Goal: Task Accomplishment & Management: Manage account settings

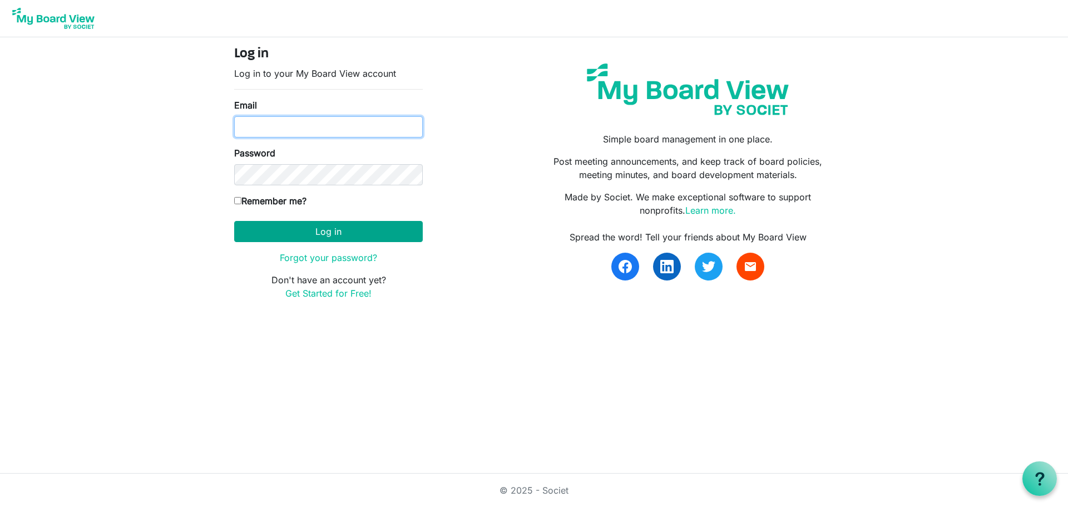
type input "[PERSON_NAME][EMAIL_ADDRESS][DOMAIN_NAME]"
click at [313, 225] on button "Log in" at bounding box center [328, 231] width 189 height 21
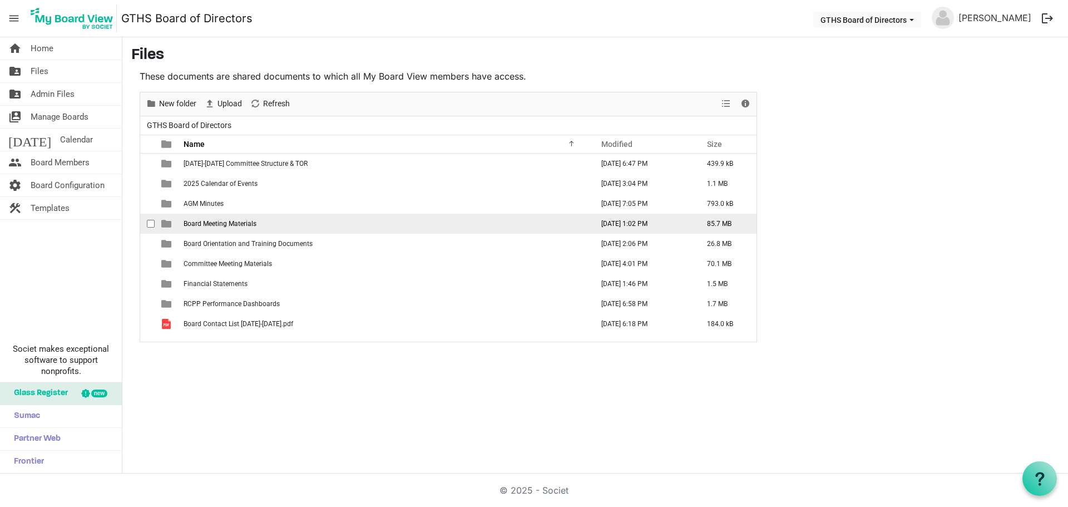
click at [236, 226] on span "Board Meeting Materials" at bounding box center [220, 224] width 73 height 8
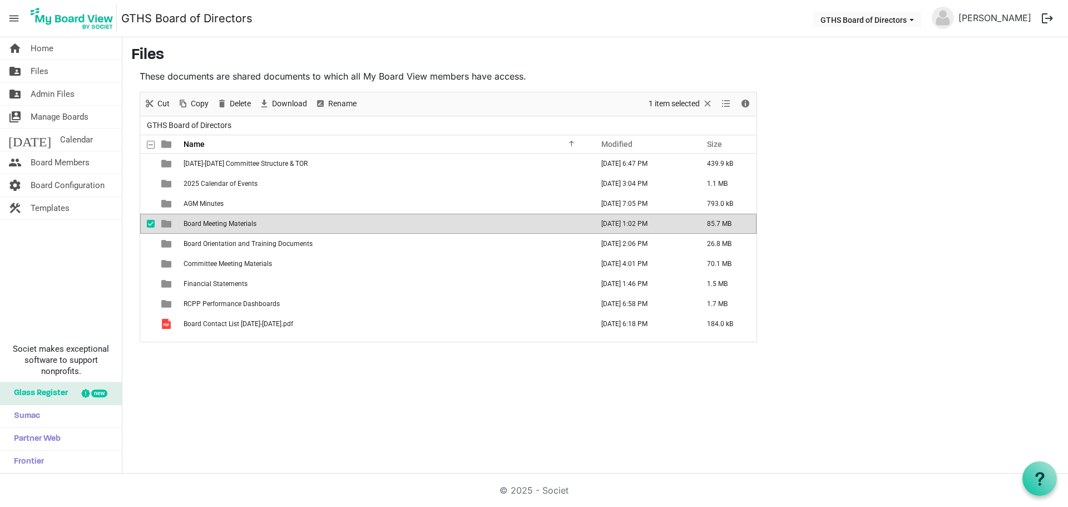
click at [233, 226] on span "Board Meeting Materials" at bounding box center [220, 224] width 73 height 8
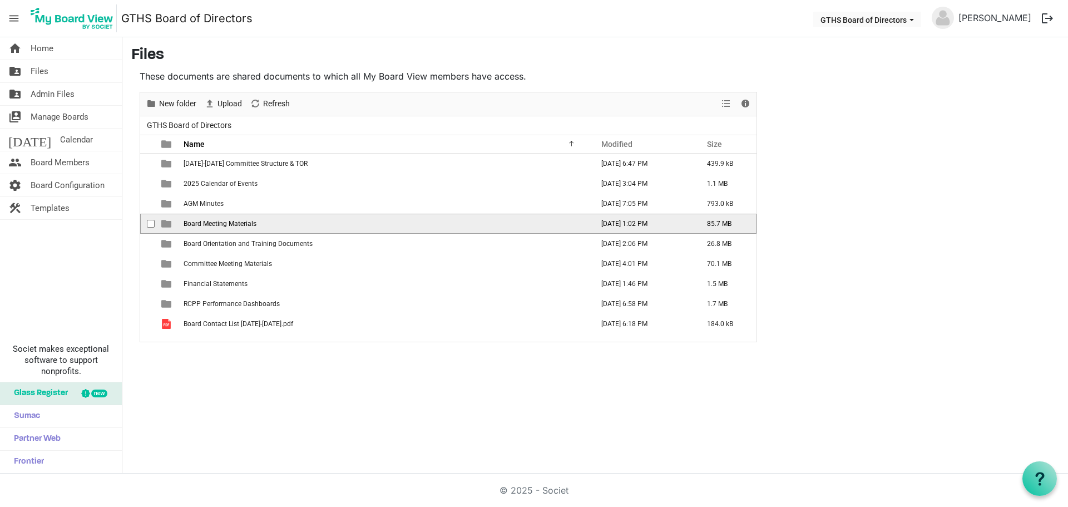
click at [233, 226] on span "Board Meeting Materials" at bounding box center [220, 224] width 73 height 8
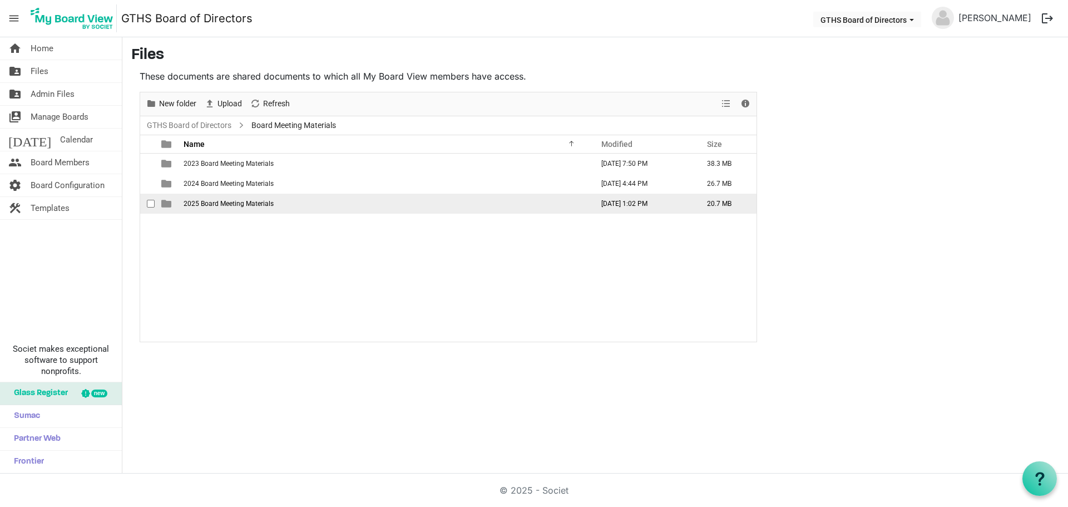
click at [242, 205] on span "2025 Board Meeting Materials" at bounding box center [229, 204] width 90 height 8
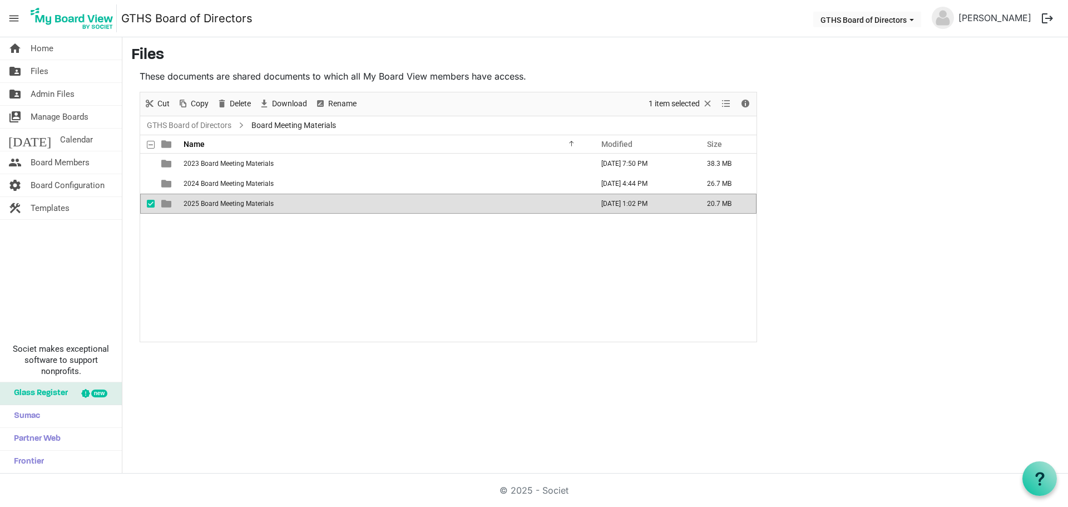
click at [242, 205] on span "2025 Board Meeting Materials" at bounding box center [229, 204] width 90 height 8
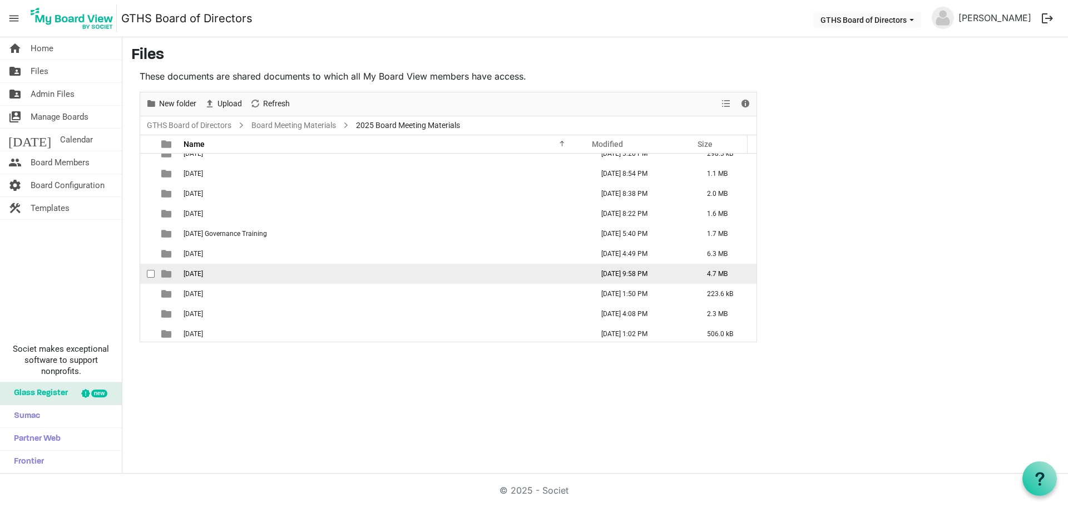
scroll to position [12, 0]
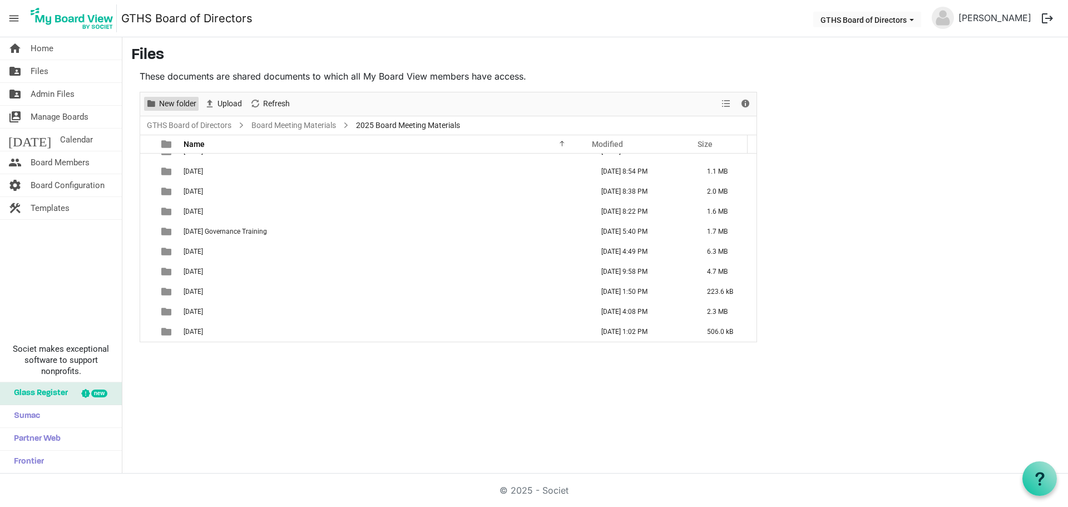
click at [164, 107] on span "New folder" at bounding box center [177, 104] width 39 height 14
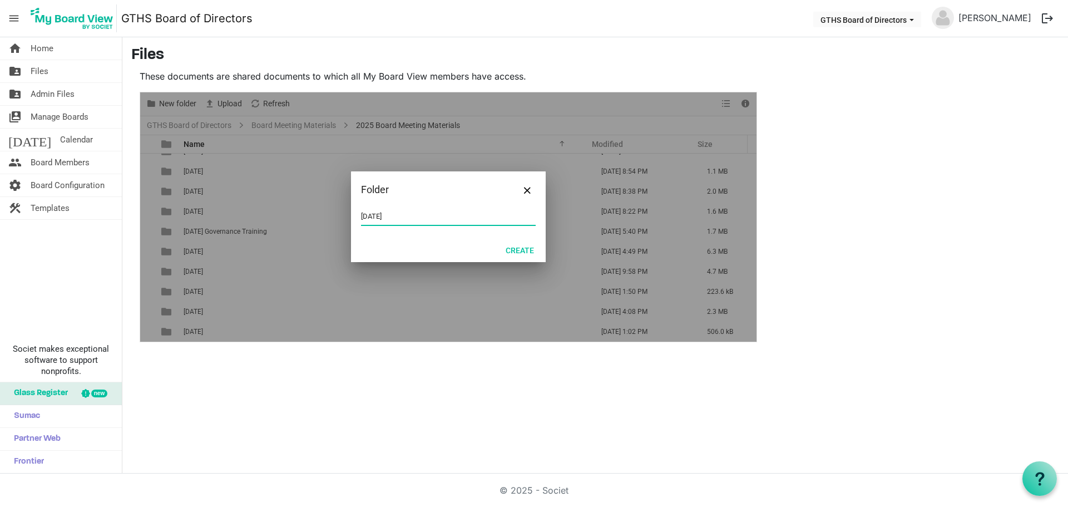
type input "[DATE]"
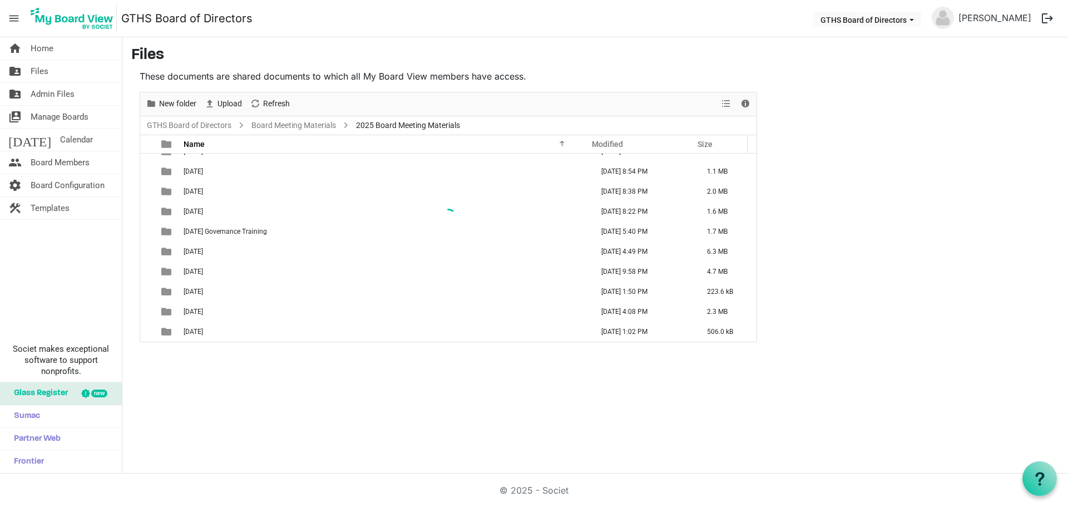
scroll to position [32, 0]
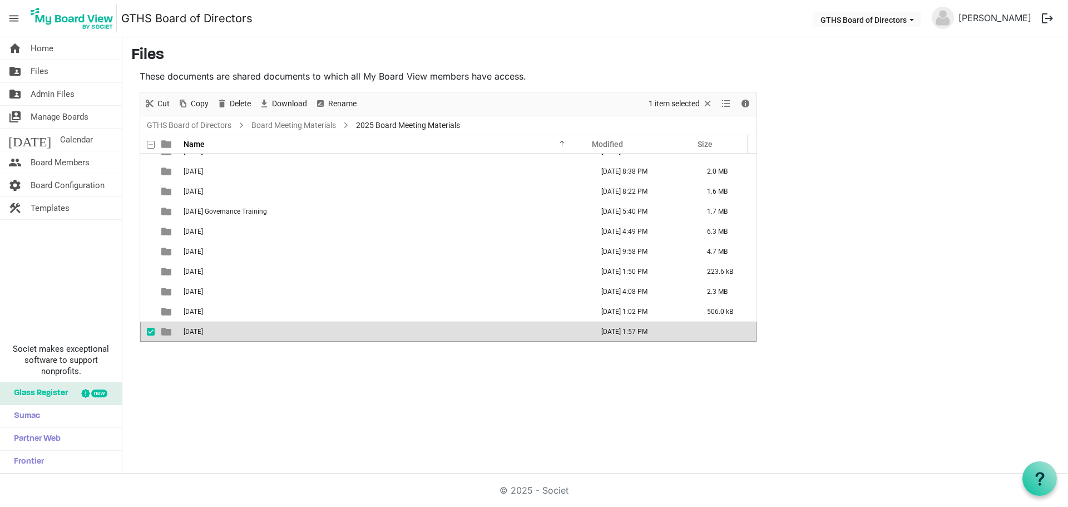
click at [193, 328] on span "[DATE]" at bounding box center [193, 332] width 19 height 8
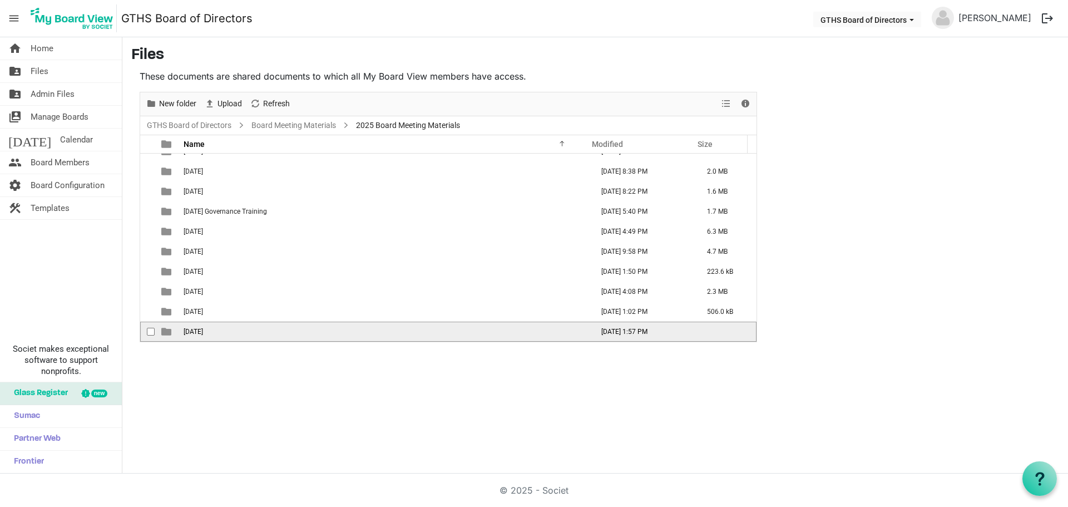
click at [193, 328] on span "[DATE]" at bounding box center [193, 332] width 19 height 8
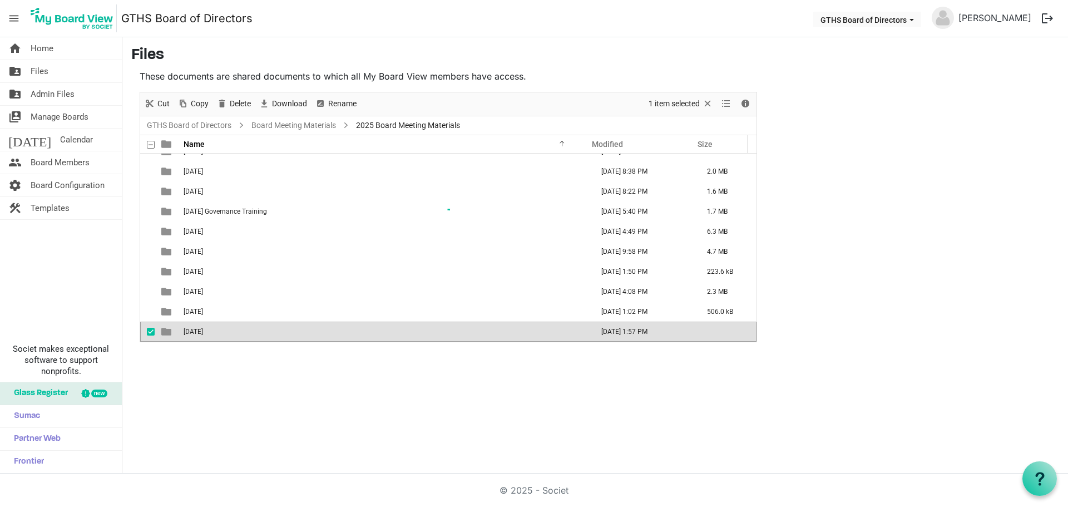
scroll to position [0, 0]
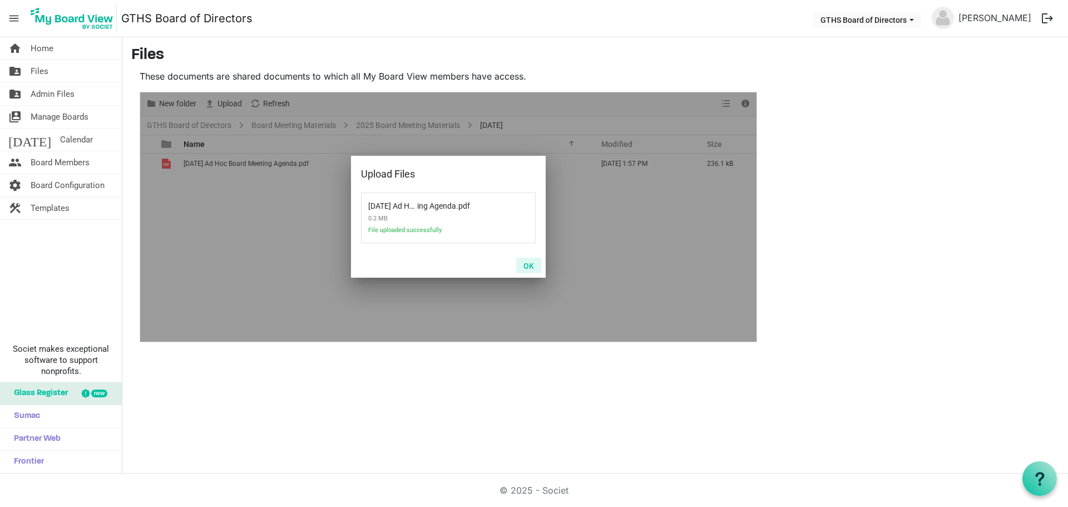
click at [523, 266] on button "OK" at bounding box center [528, 266] width 25 height 16
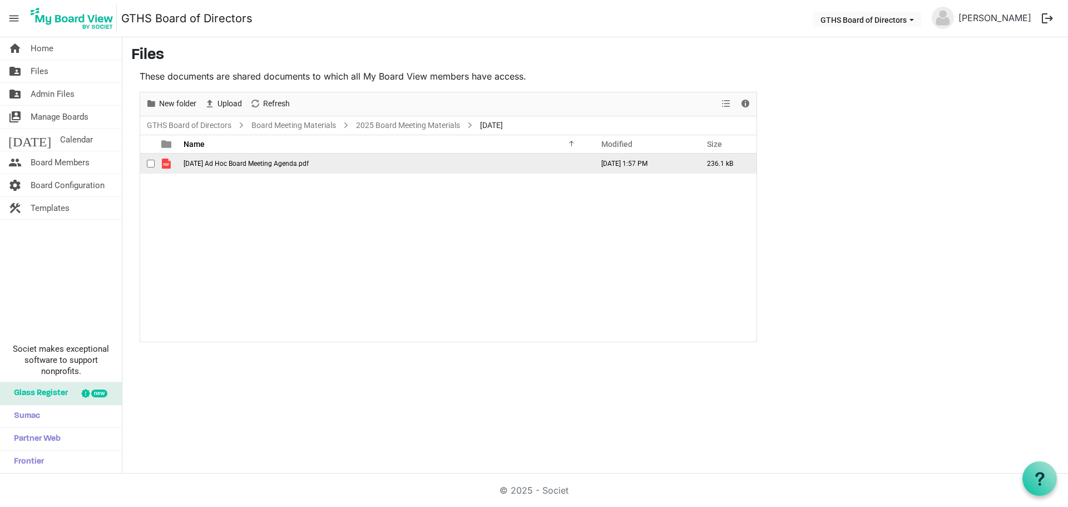
click at [283, 164] on span "[DATE] Ad Hoc Board Meeting Agenda.pdf" at bounding box center [246, 164] width 125 height 8
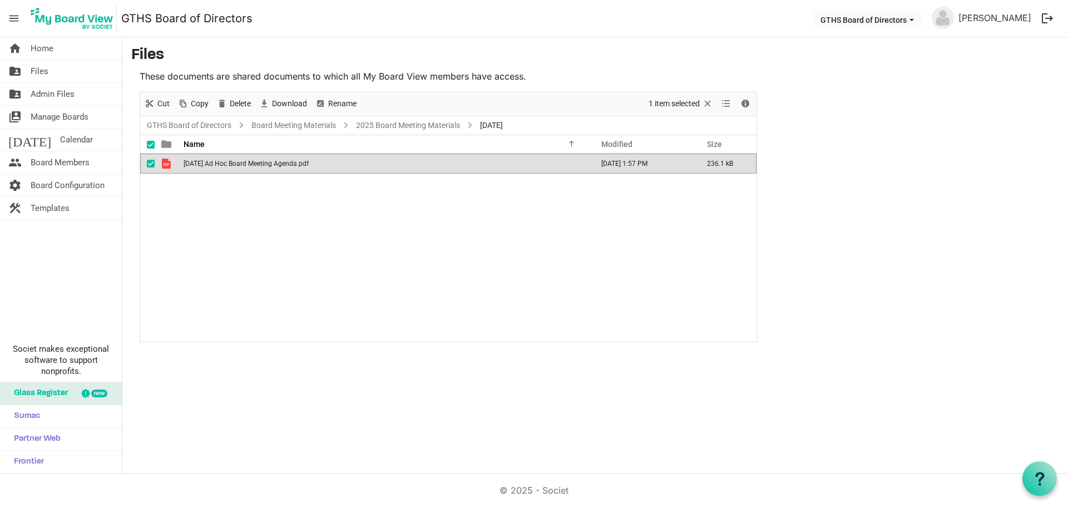
click at [245, 166] on span "[DATE] Ad Hoc Board Meeting Agenda.pdf" at bounding box center [246, 164] width 125 height 8
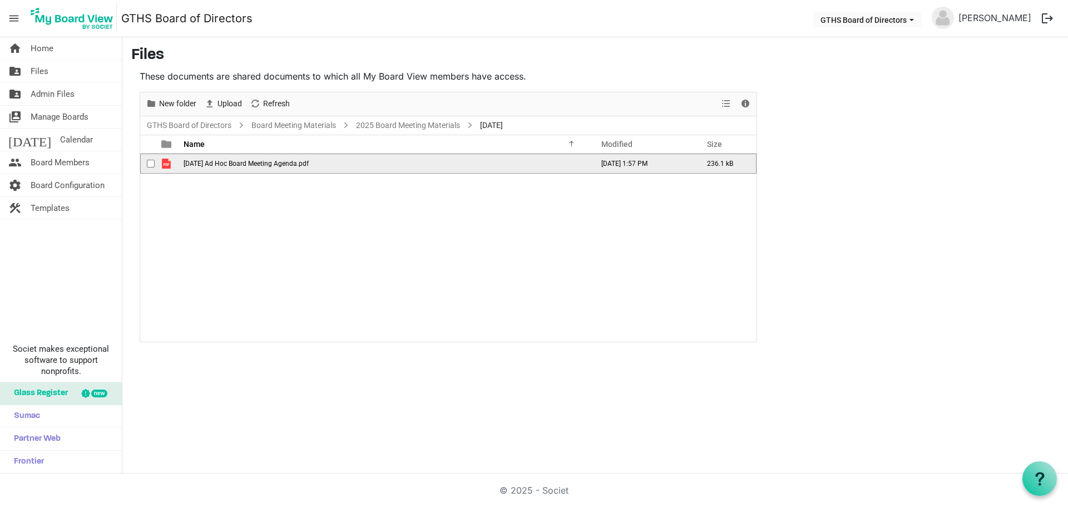
click at [245, 166] on span "[DATE] Ad Hoc Board Meeting Agenda.pdf" at bounding box center [246, 164] width 125 height 8
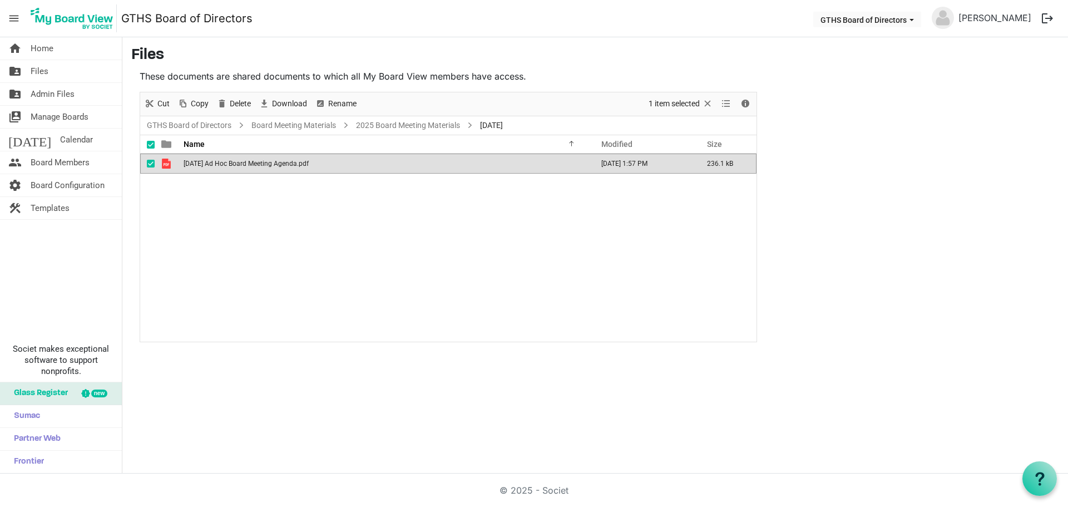
click at [388, 377] on div "home Home folder_shared Files folder_shared Admin Files switch_account Manage B…" at bounding box center [534, 255] width 1068 height 436
click at [947, 265] on main "Files These documents are shared documents to which all My Board View members h…" at bounding box center [595, 194] width 946 height 314
click at [385, 128] on link "2025 Board Meeting Materials" at bounding box center [408, 125] width 108 height 14
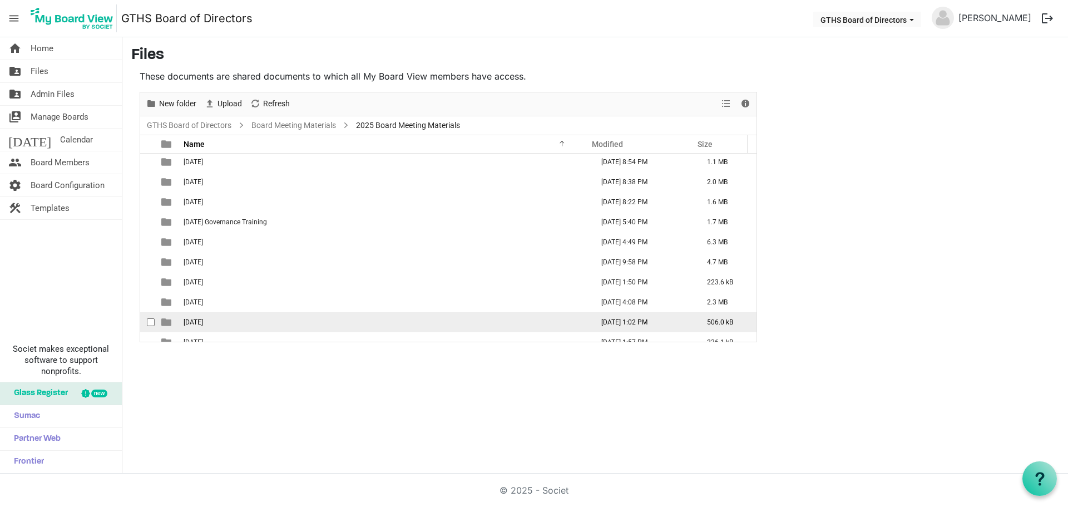
scroll to position [32, 0]
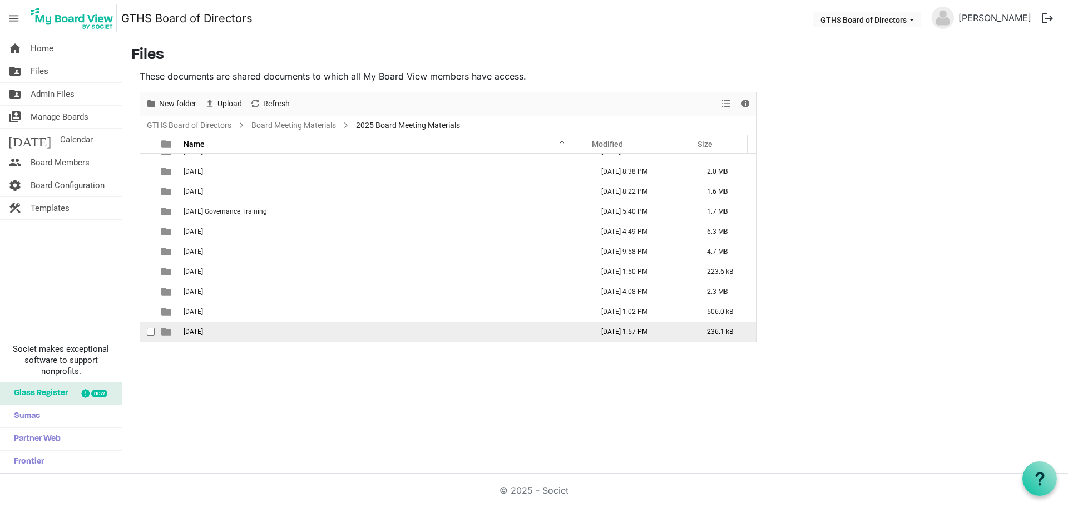
click at [203, 334] on span "[DATE]" at bounding box center [193, 332] width 19 height 8
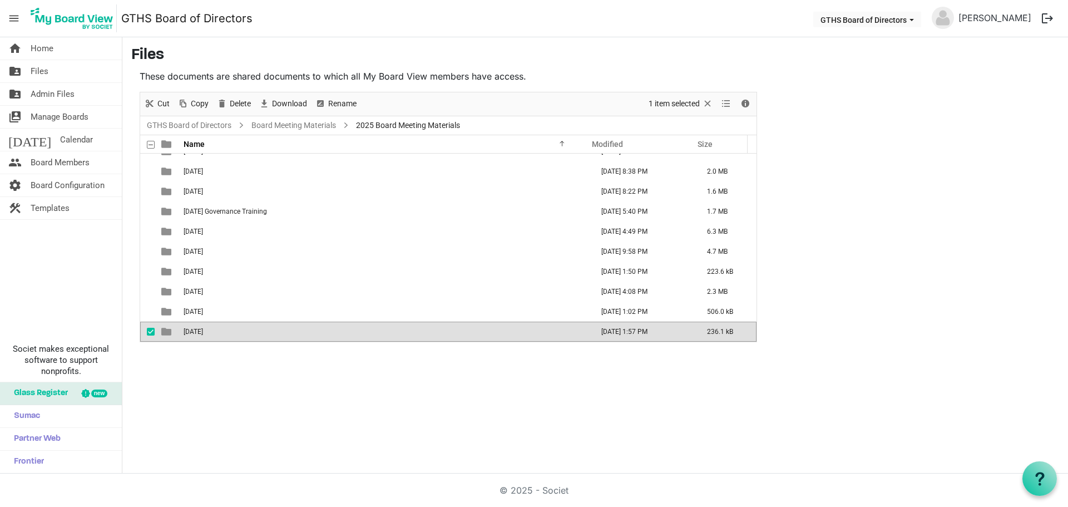
click at [203, 334] on span "[DATE]" at bounding box center [193, 332] width 19 height 8
